Goal: Communication & Community: Answer question/provide support

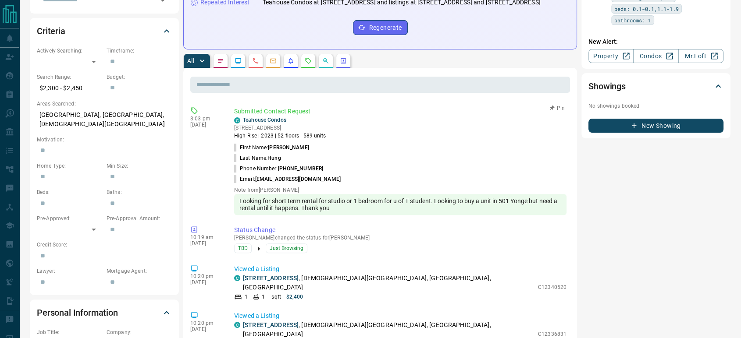
scroll to position [243, 0]
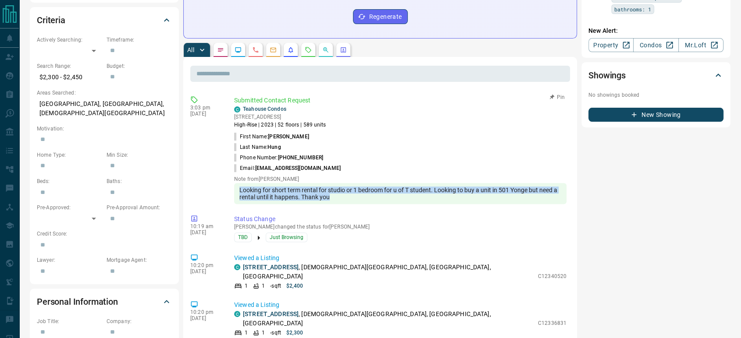
drag, startPoint x: 336, startPoint y: 190, endPoint x: 236, endPoint y: 181, distance: 99.9
click at [236, 183] on div "Looking for short term rental for studio or 1 bedroom for u of T student. Looki…" at bounding box center [400, 193] width 332 height 21
copy div "Looking for short term rental for studio or 1 bedroom for u of T student. Looki…"
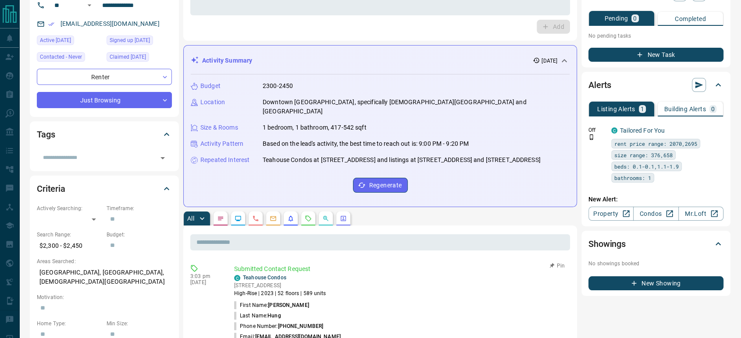
scroll to position [0, 0]
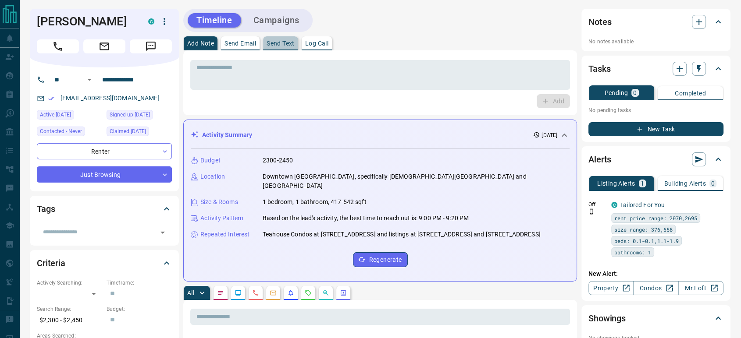
click at [288, 43] on p "Send Text" at bounding box center [281, 43] width 28 height 6
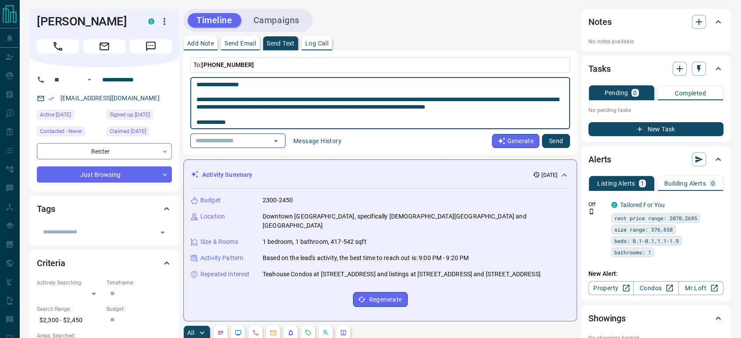
drag, startPoint x: 245, startPoint y: 83, endPoint x: 204, endPoint y: 83, distance: 41.2
click at [204, 83] on textarea "**********" at bounding box center [379, 103] width 367 height 45
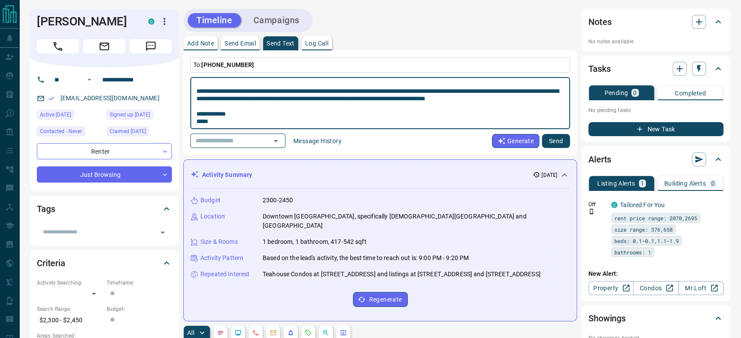
type textarea "**********"
drag, startPoint x: 555, startPoint y: 140, endPoint x: 520, endPoint y: 142, distance: 35.1
click at [555, 140] on button "Send" at bounding box center [556, 141] width 28 height 14
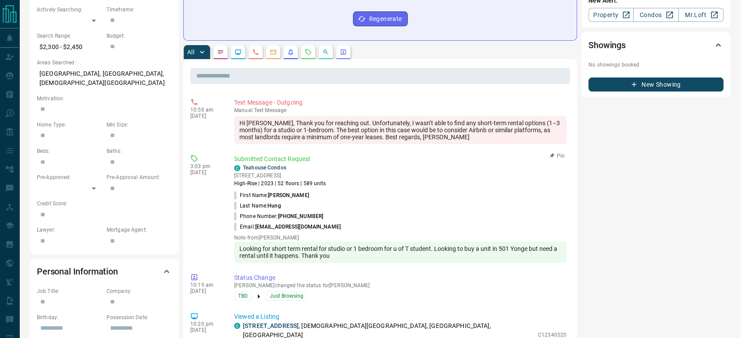
scroll to position [195, 0]
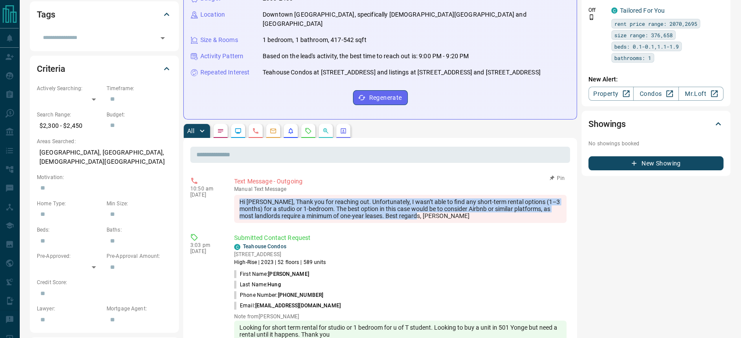
drag, startPoint x: 437, startPoint y: 213, endPoint x: 232, endPoint y: 192, distance: 206.2
click at [232, 192] on div "10:50 am [DATE] Text Message - Outgoing manual Text Message Hi [PERSON_NAME], T…" at bounding box center [380, 199] width 380 height 51
copy div "Hi [PERSON_NAME], Thank you for reaching out. Unfortunately, I wasn’t able to f…"
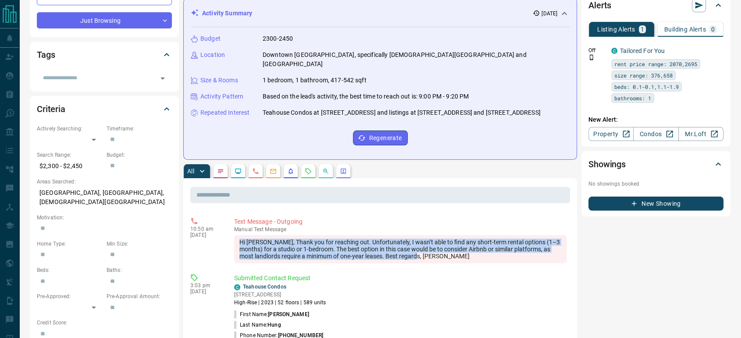
scroll to position [0, 0]
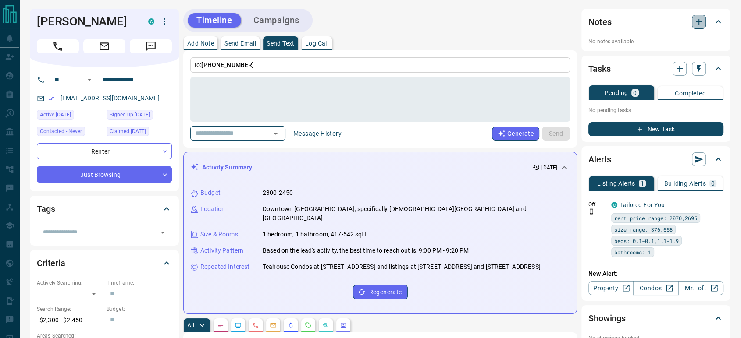
click at [694, 24] on icon "button" at bounding box center [698, 22] width 11 height 11
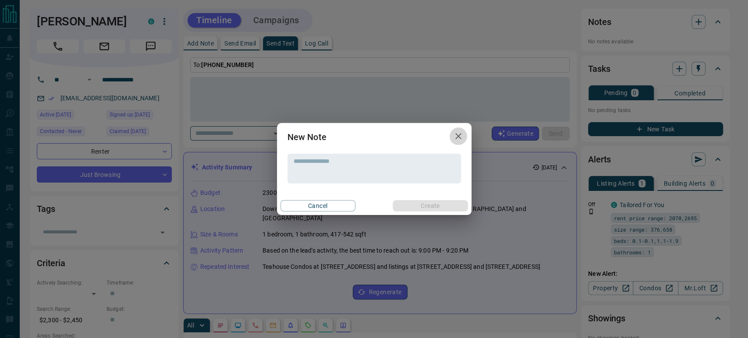
click at [463, 133] on icon "button" at bounding box center [458, 136] width 11 height 11
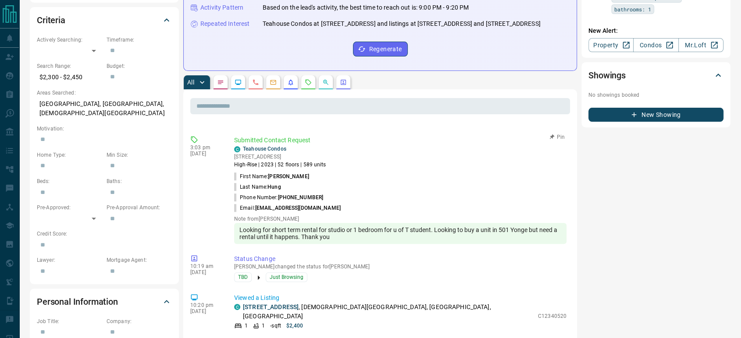
scroll to position [49, 0]
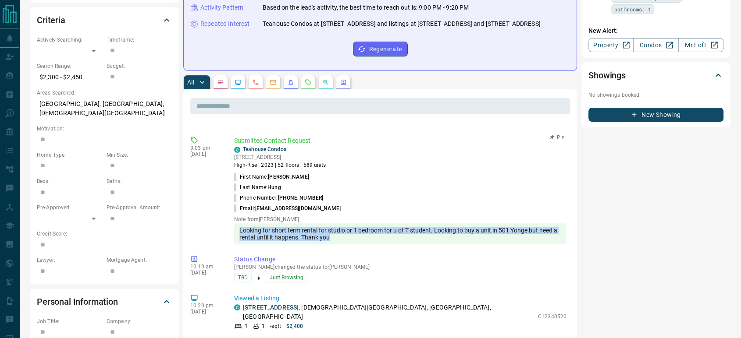
drag, startPoint x: 338, startPoint y: 233, endPoint x: 235, endPoint y: 223, distance: 103.9
click at [235, 224] on div "Looking for short term rental for studio or 1 bedroom for u of T student. Looki…" at bounding box center [400, 234] width 332 height 21
copy div "Looking for short term rental for studio or 1 bedroom for u of T student. Looki…"
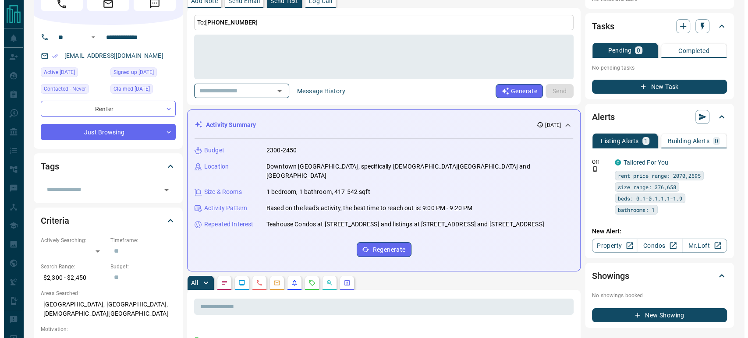
scroll to position [0, 0]
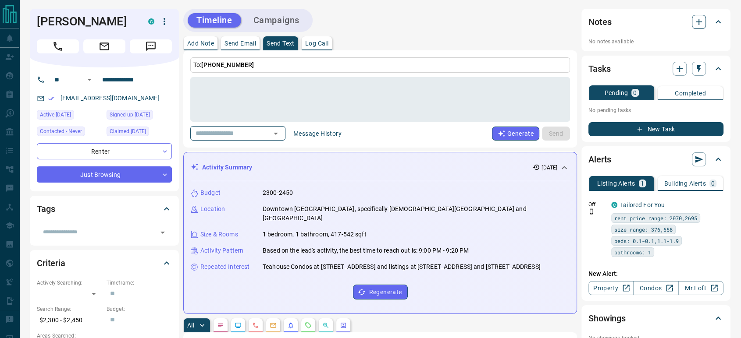
click at [700, 23] on icon "button" at bounding box center [698, 22] width 11 height 11
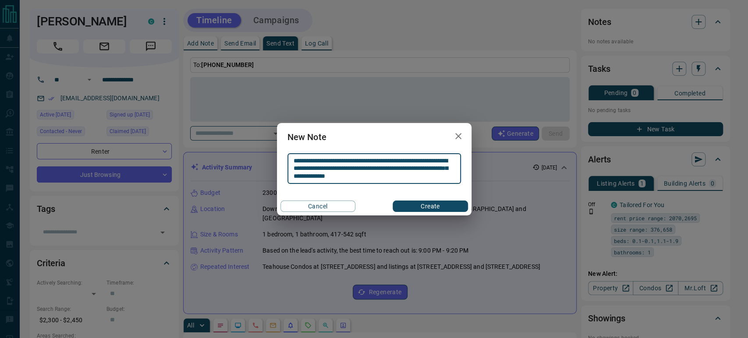
type textarea "**********"
click at [424, 206] on button "Create" at bounding box center [430, 206] width 75 height 11
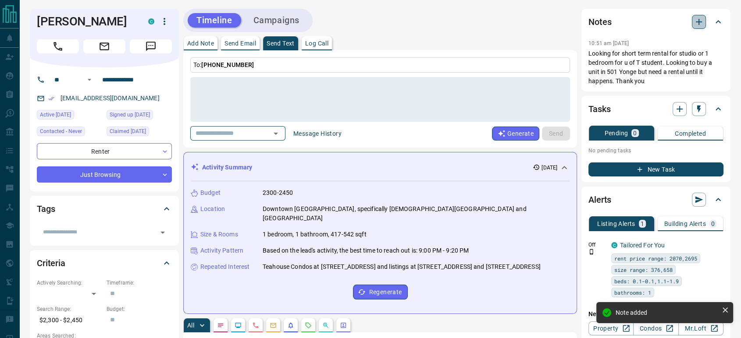
click at [696, 17] on icon "button" at bounding box center [698, 22] width 11 height 11
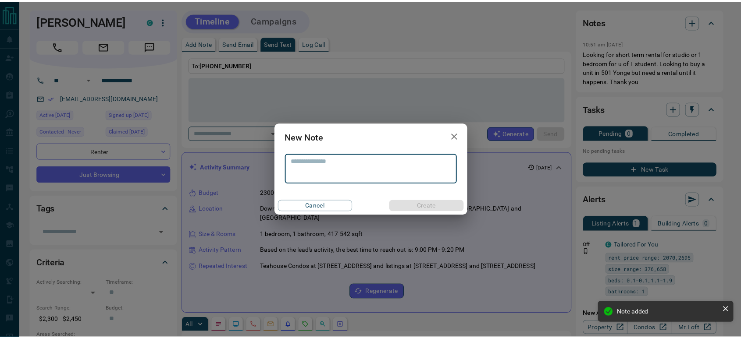
scroll to position [99, 0]
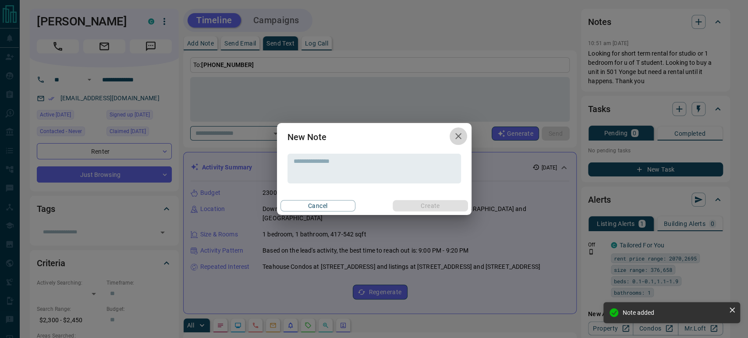
click at [463, 135] on icon "button" at bounding box center [458, 136] width 11 height 11
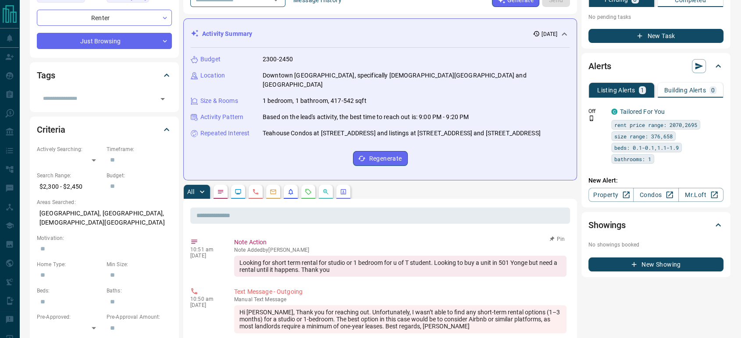
scroll to position [0, 0]
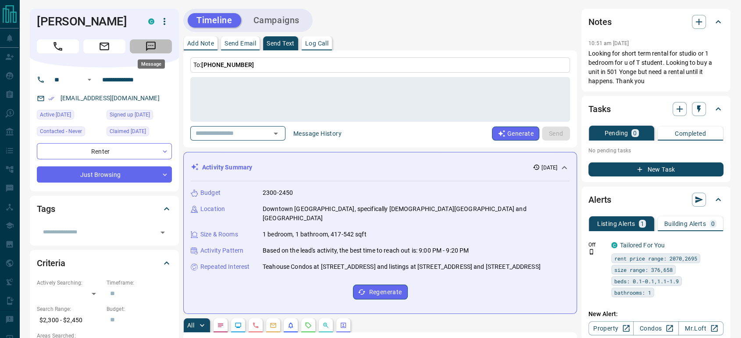
click at [147, 41] on icon "Message" at bounding box center [150, 46] width 11 height 11
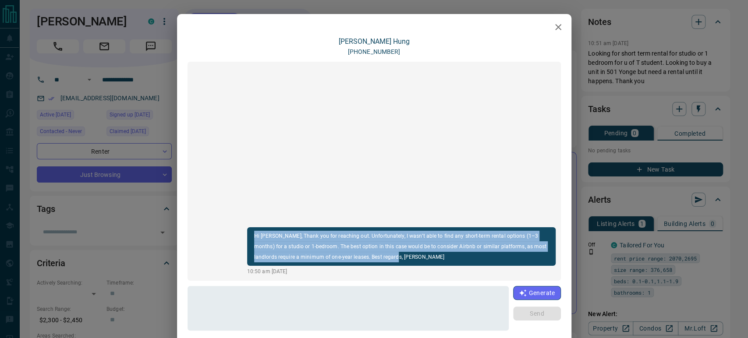
drag, startPoint x: 389, startPoint y: 259, endPoint x: 246, endPoint y: 228, distance: 146.2
click at [247, 228] on div "Hi [PERSON_NAME], Thank you for reaching out. Unfortunately, I wasn’t able to f…" at bounding box center [401, 247] width 309 height 39
copy p "Hi [PERSON_NAME], Thank you for reaching out. Unfortunately, I wasn’t able to f…"
click at [554, 25] on icon "button" at bounding box center [558, 27] width 11 height 11
